Goal: Information Seeking & Learning: Learn about a topic

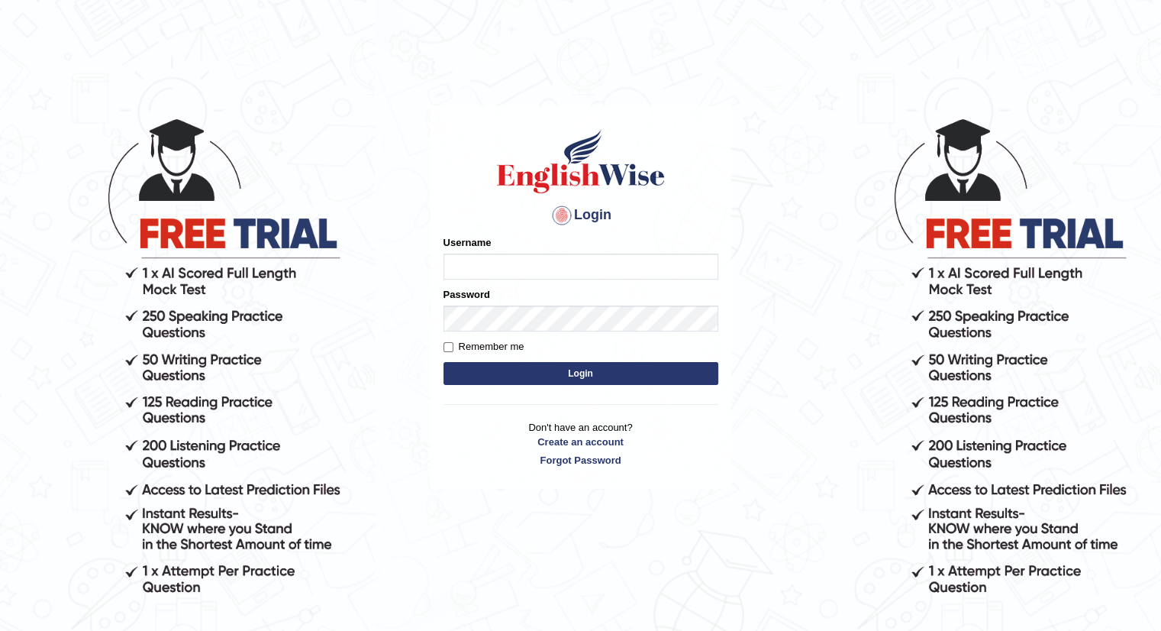
type input "Rishnishineli"
click at [586, 372] on button "Login" at bounding box center [581, 373] width 275 height 23
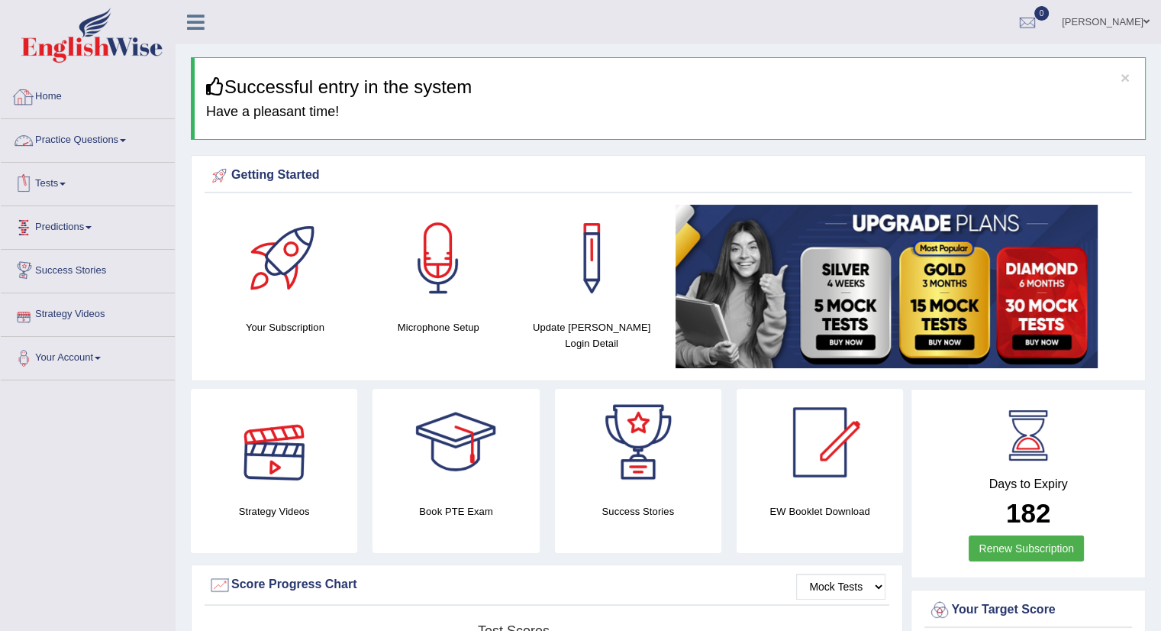
click at [55, 185] on link "Tests" at bounding box center [88, 182] width 174 height 38
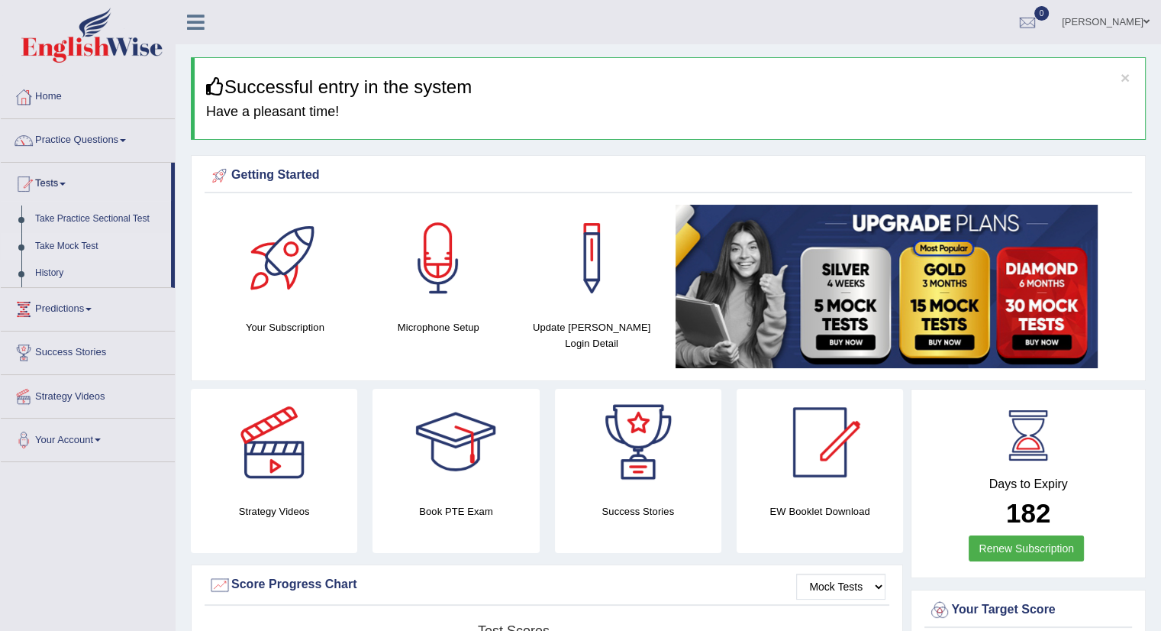
click at [72, 244] on link "Take Mock Test" at bounding box center [99, 246] width 143 height 27
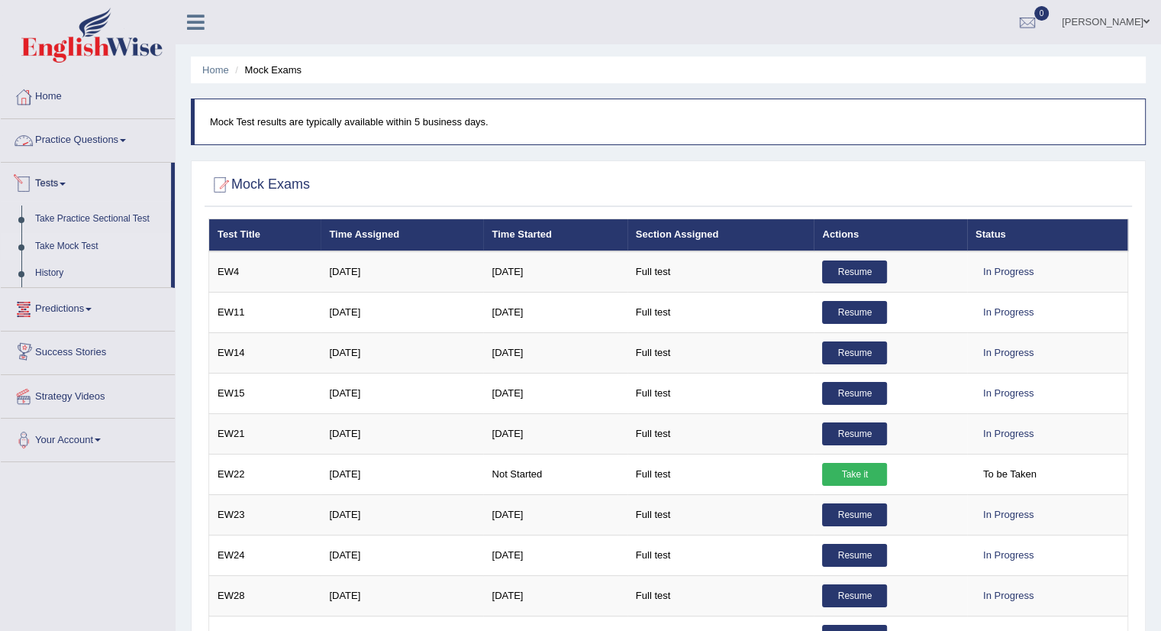
click at [63, 149] on link "Practice Questions" at bounding box center [88, 138] width 174 height 38
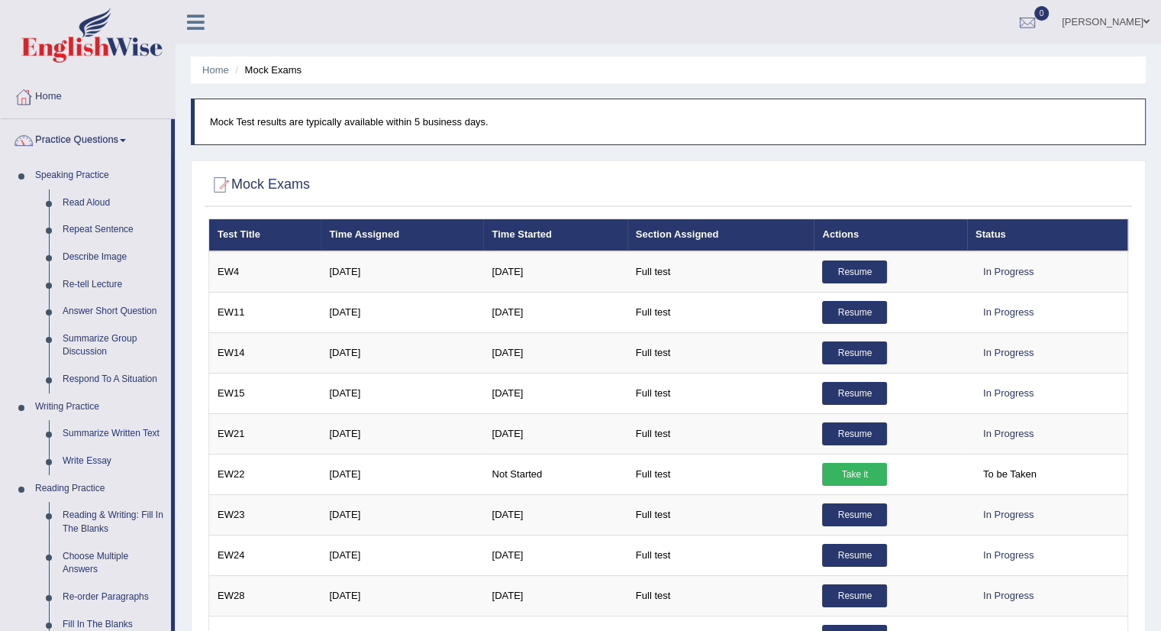
click at [1127, 27] on link "Rishni" at bounding box center [1106, 20] width 111 height 40
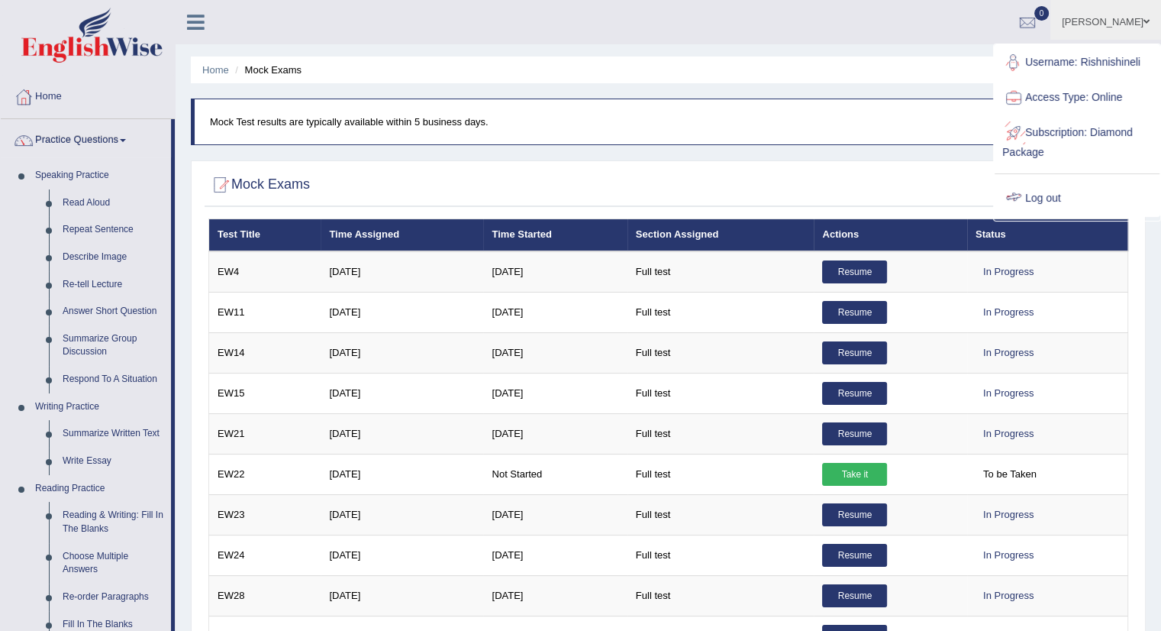
click at [1031, 195] on link "Log out" at bounding box center [1077, 198] width 165 height 35
